Goal: Navigation & Orientation: Understand site structure

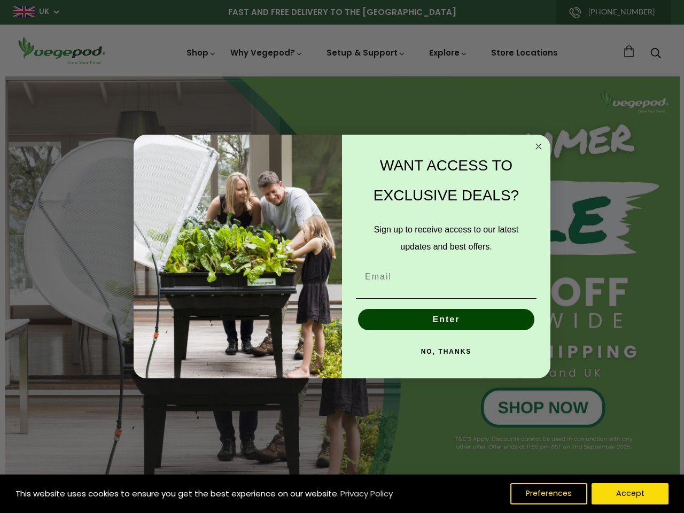
scroll to position [0, 2432]
click at [342, 256] on div "WANT ACCESS TO EXCLUSIVE DEALS? Sign up to receive access to our latest updates…" at bounding box center [441, 256] width 198 height 223
click at [538, 146] on icon "Close dialog" at bounding box center [538, 146] width 5 height 5
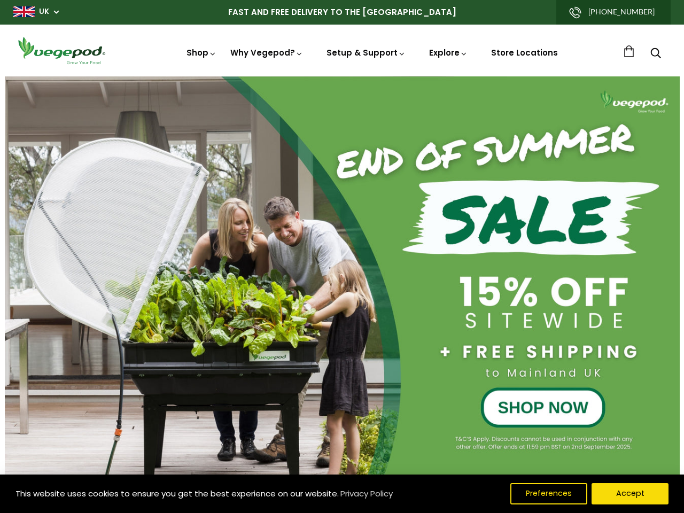
click at [446, 333] on button "Enter" at bounding box center [446, 343] width 176 height 21
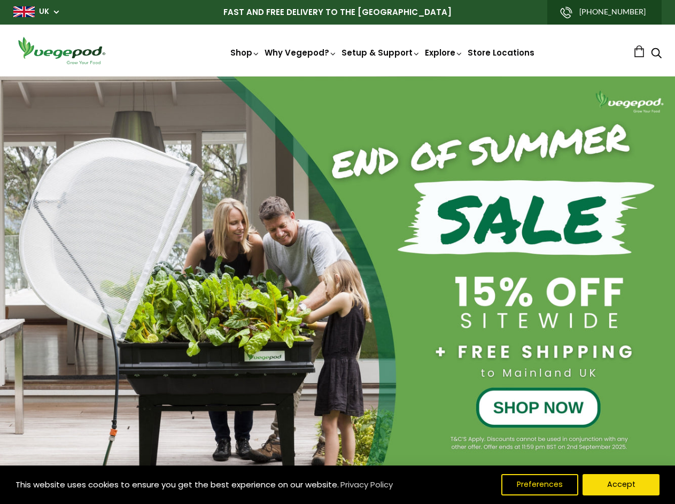
scroll to position [0, 319]
